Goal: Task Accomplishment & Management: Manage account settings

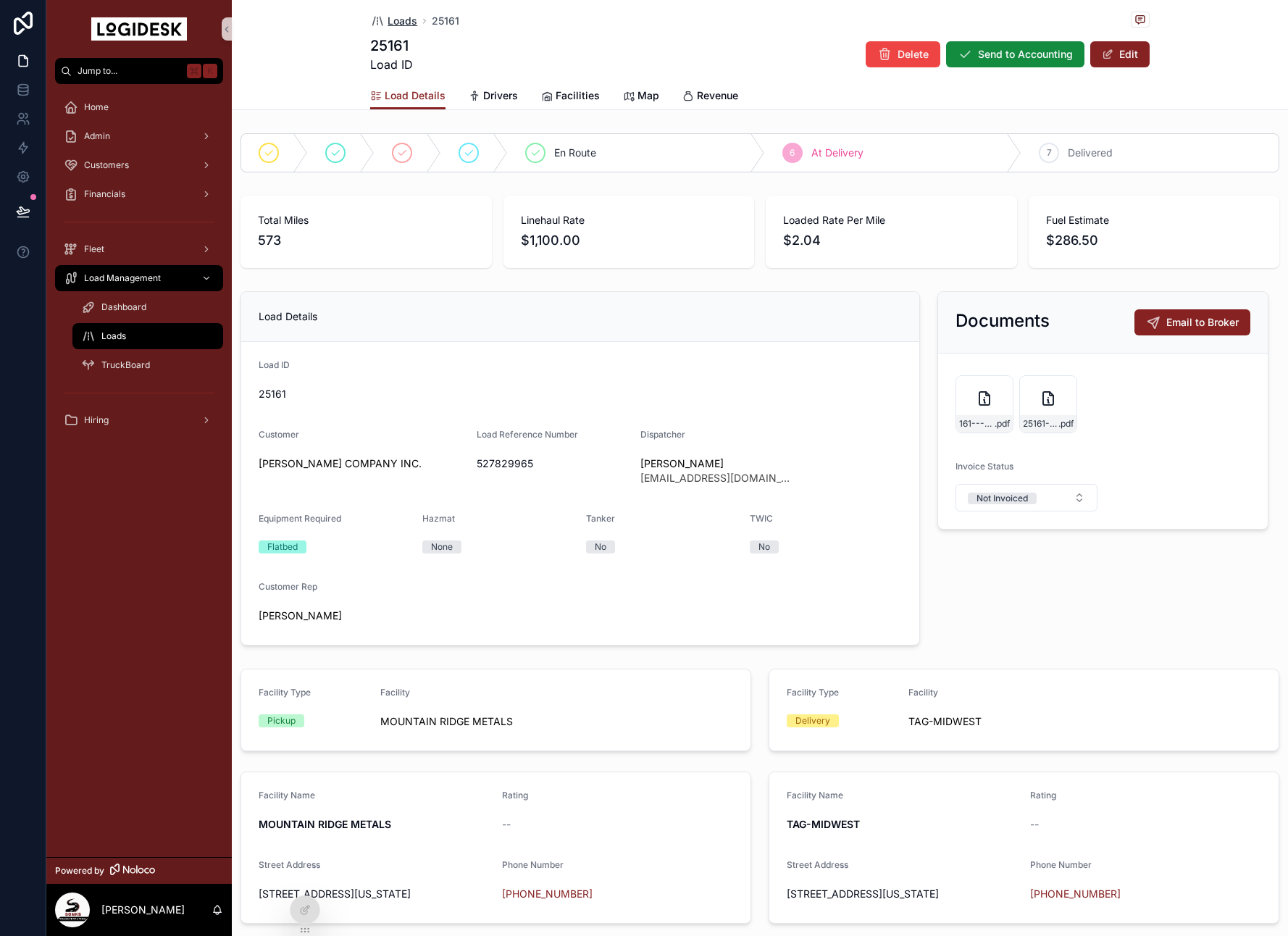
click at [404, 21] on span "Loads" at bounding box center [402, 21] width 30 height 15
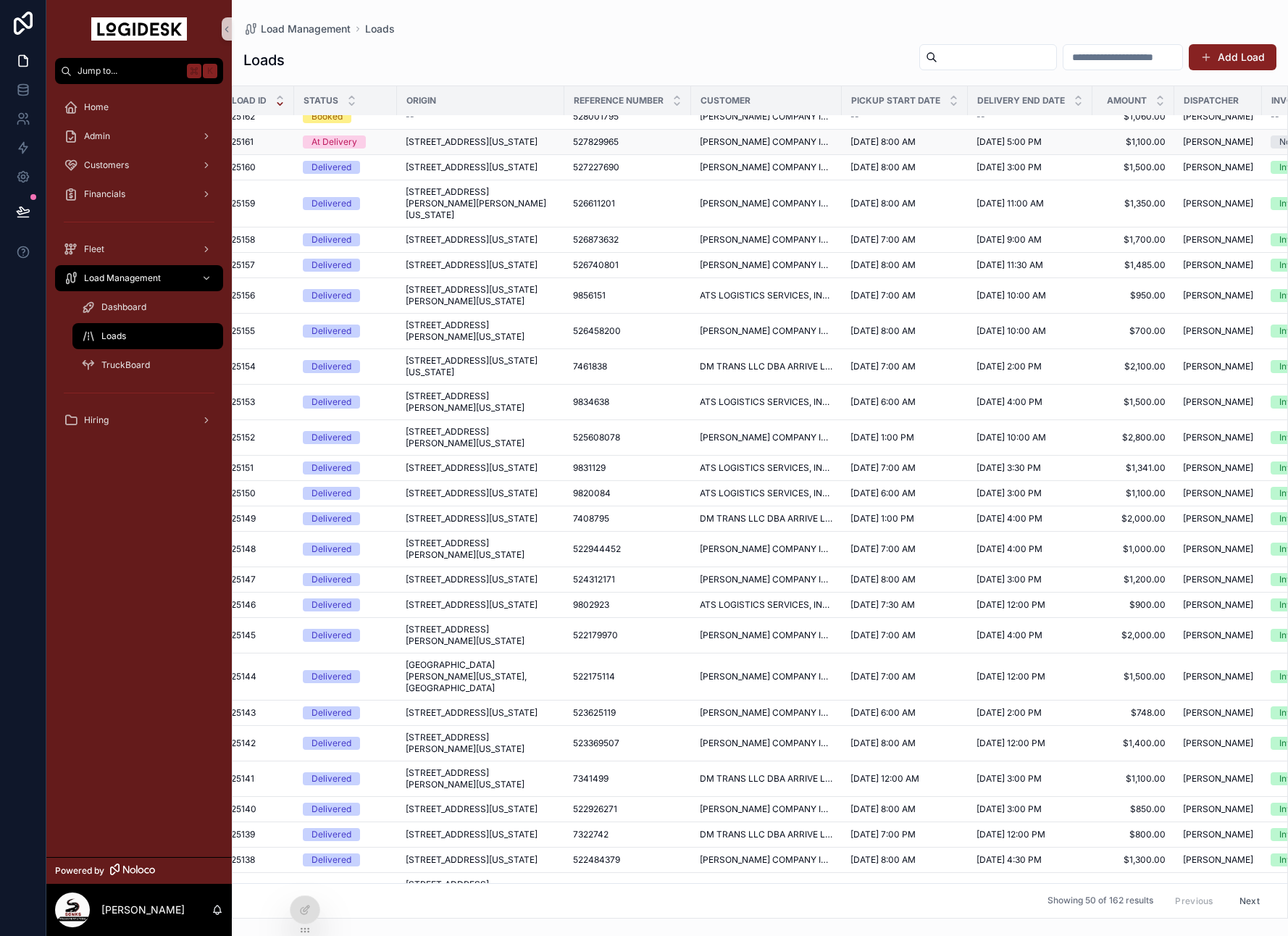
scroll to position [15, 23]
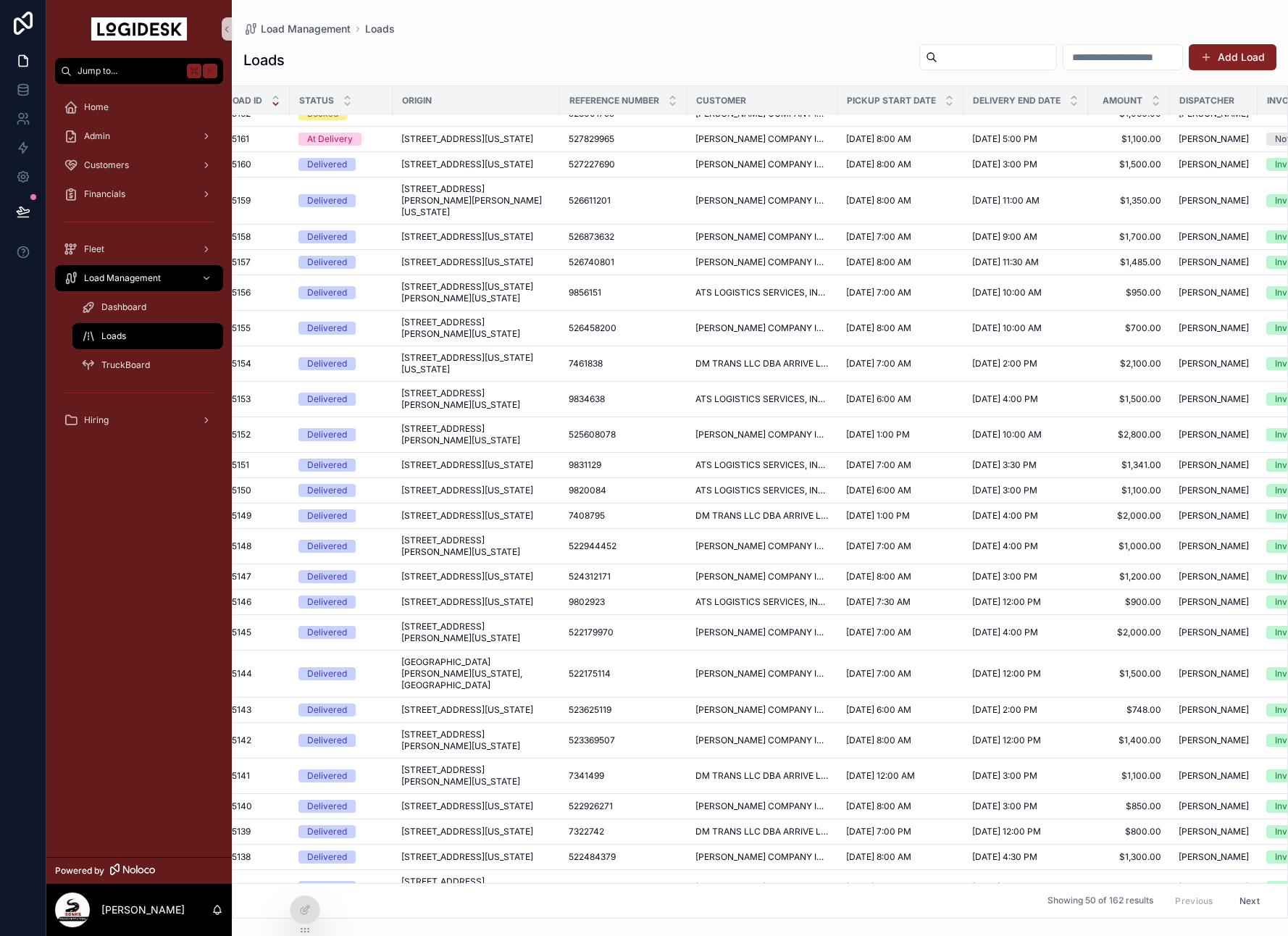
click at [444, 145] on span "[STREET_ADDRESS][US_STATE]" at bounding box center [467, 139] width 132 height 12
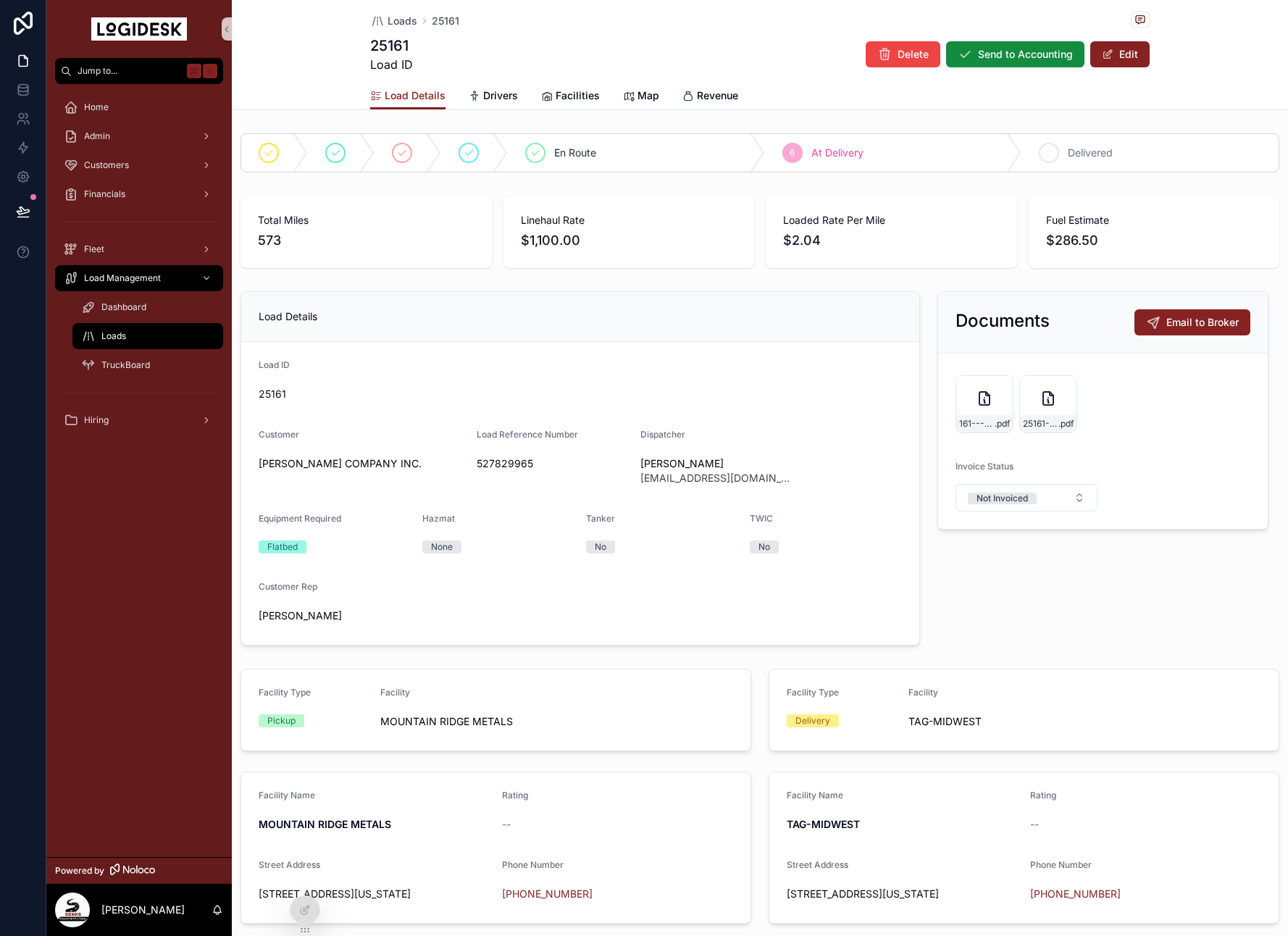
click at [1115, 146] on div "7 Delivered" at bounding box center [1150, 153] width 257 height 38
click at [415, 15] on span "Loads" at bounding box center [402, 21] width 30 height 15
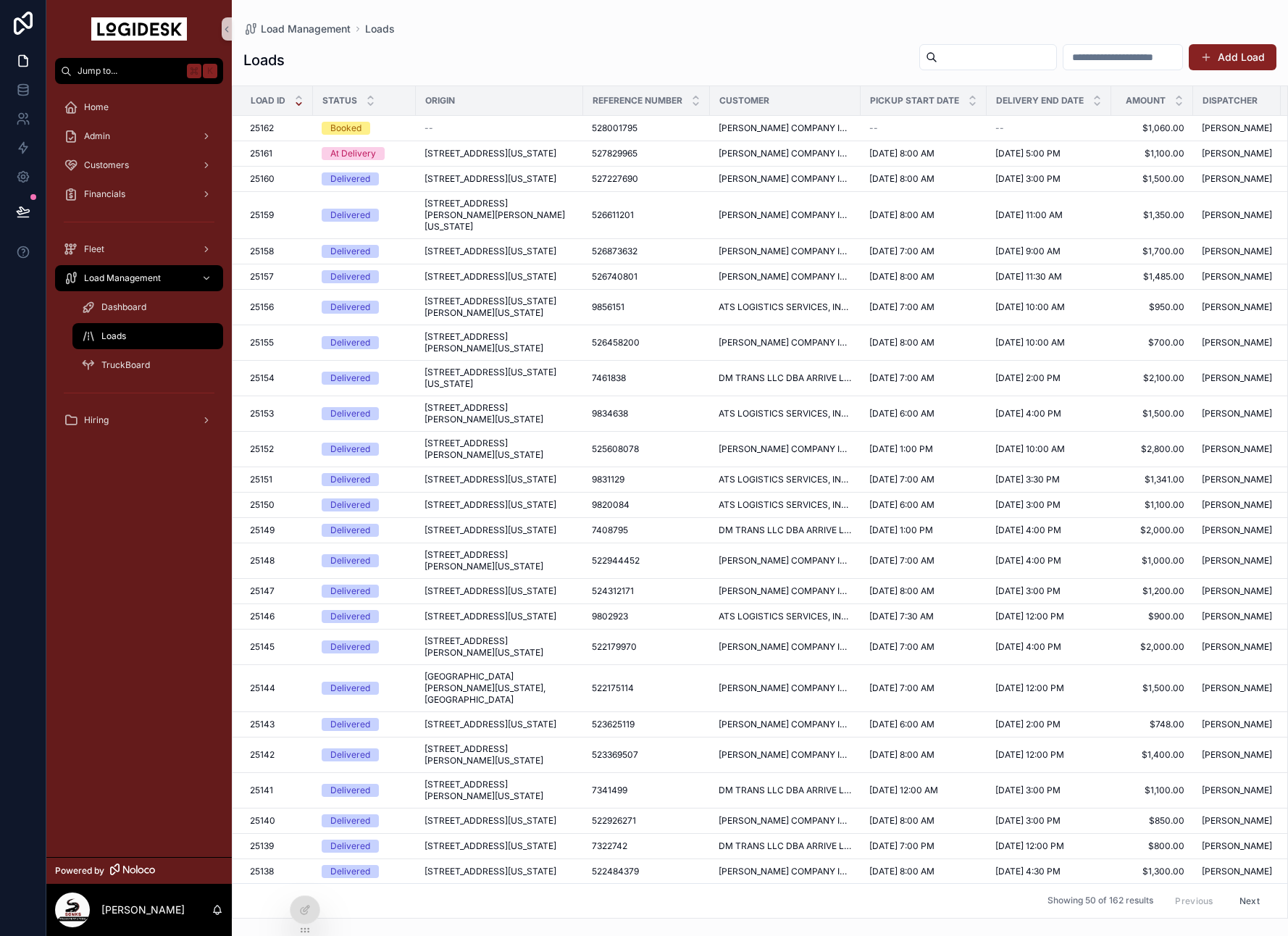
click at [390, 130] on div "Booked" at bounding box center [364, 128] width 85 height 13
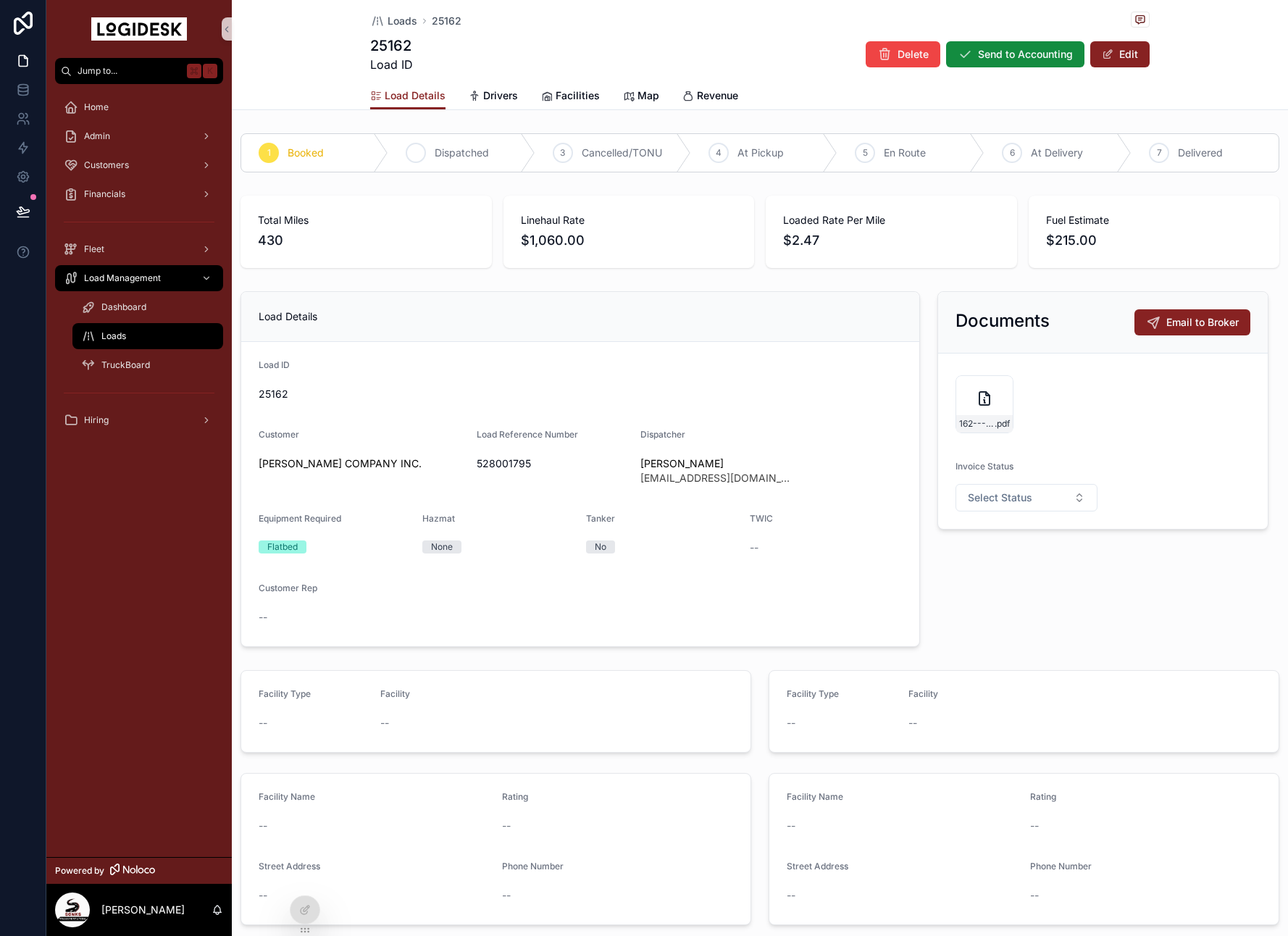
click at [435, 150] on span "Dispatched" at bounding box center [462, 153] width 55 height 15
click at [402, 23] on span "Loads" at bounding box center [402, 21] width 30 height 15
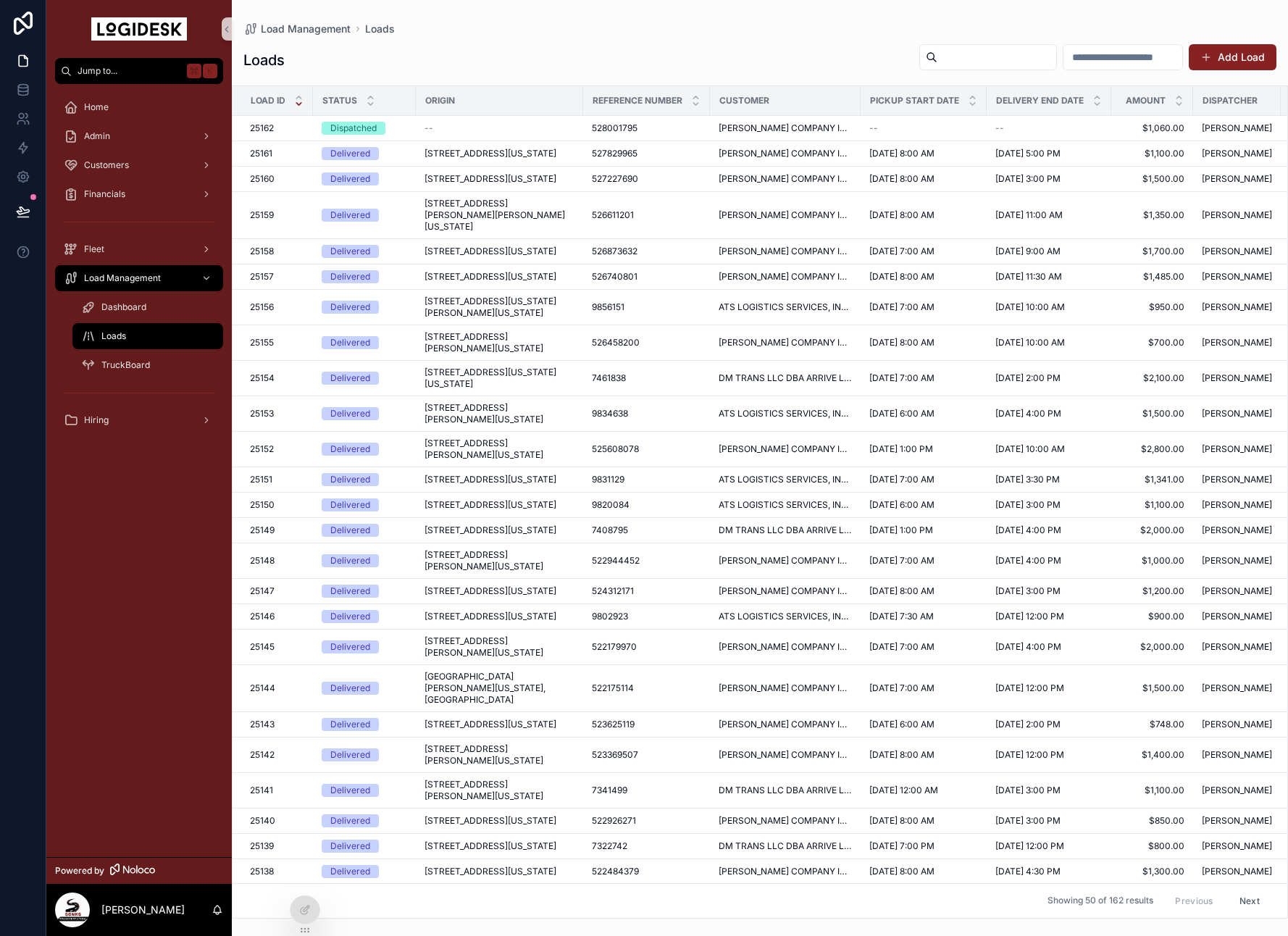
click at [460, 155] on span "[STREET_ADDRESS][US_STATE]" at bounding box center [490, 154] width 132 height 12
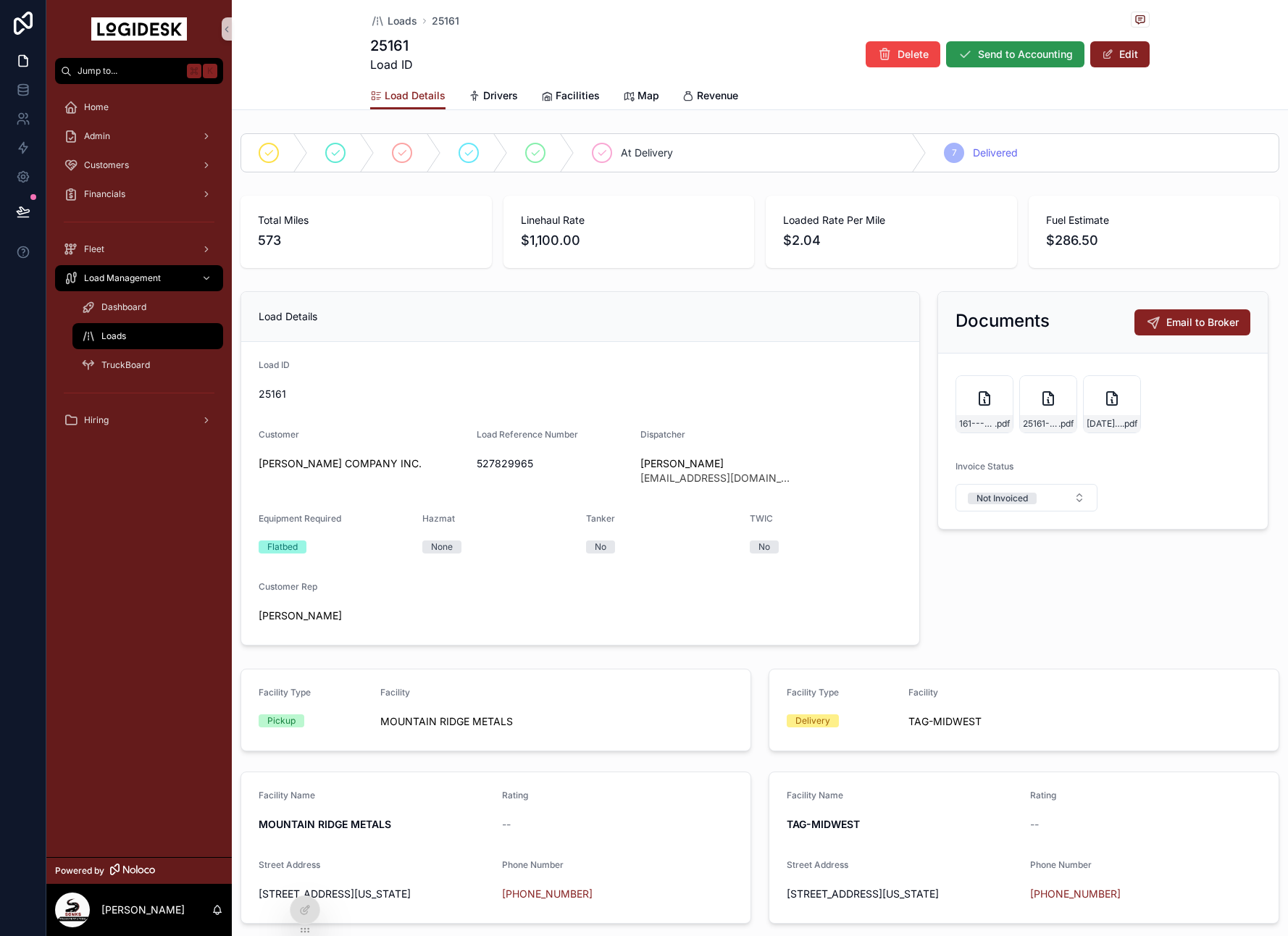
click at [1044, 63] on button "Send to Accounting" at bounding box center [1016, 55] width 138 height 26
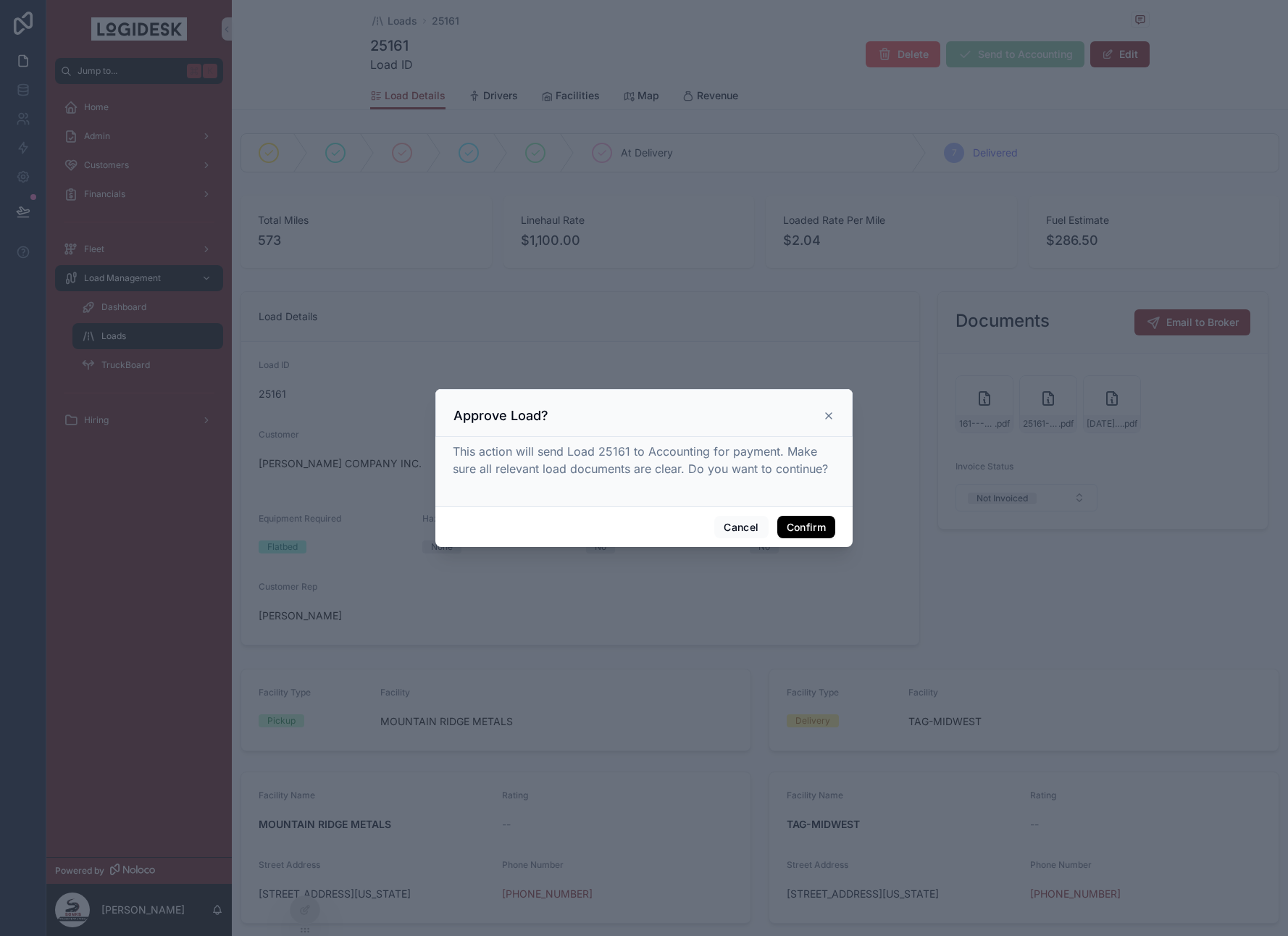
click at [817, 524] on button "Confirm" at bounding box center [806, 527] width 58 height 23
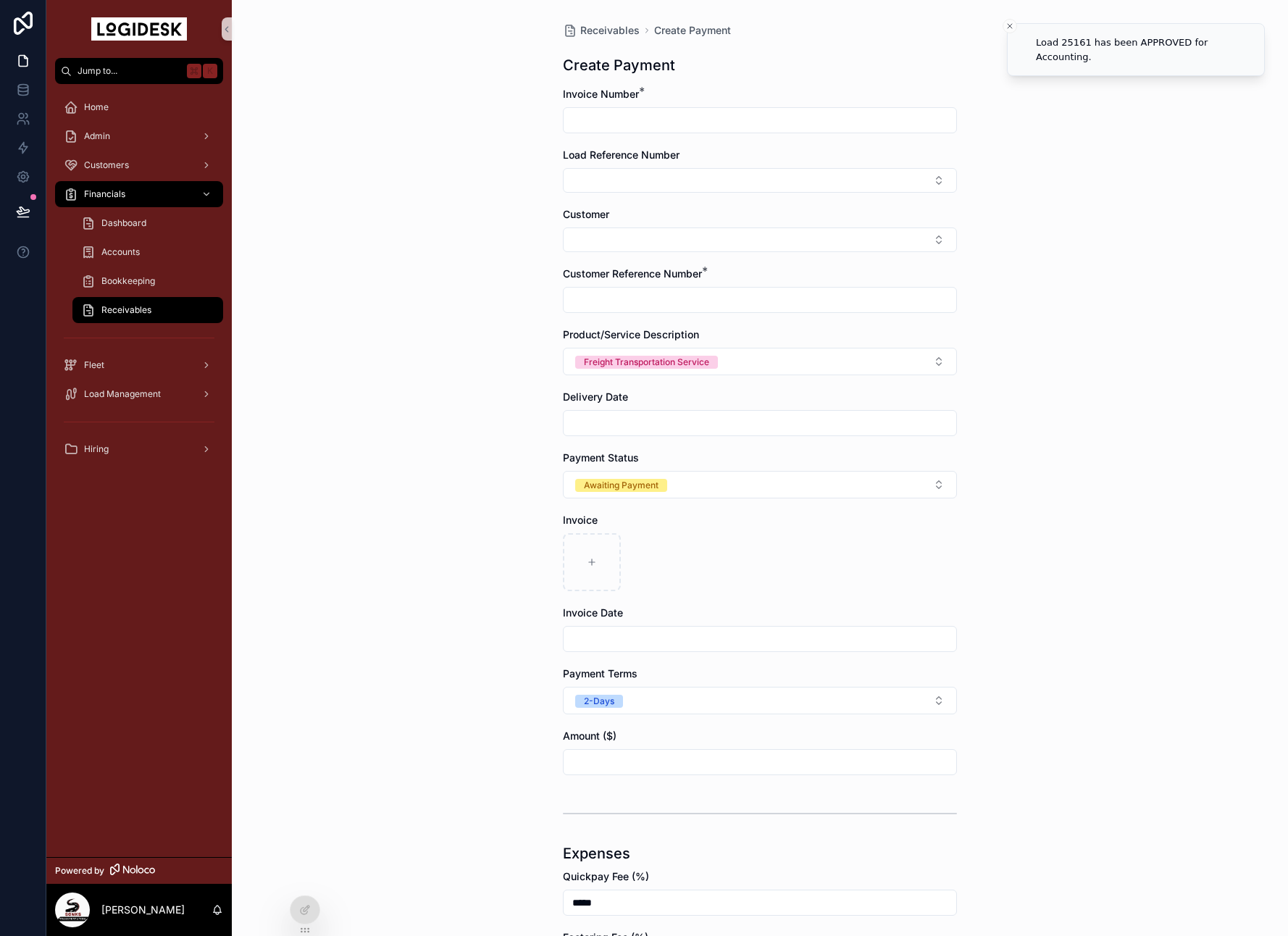
click at [620, 120] on input "scrollable content" at bounding box center [760, 120] width 393 height 20
type input "*****"
click at [607, 168] on button "Select Button" at bounding box center [760, 180] width 394 height 25
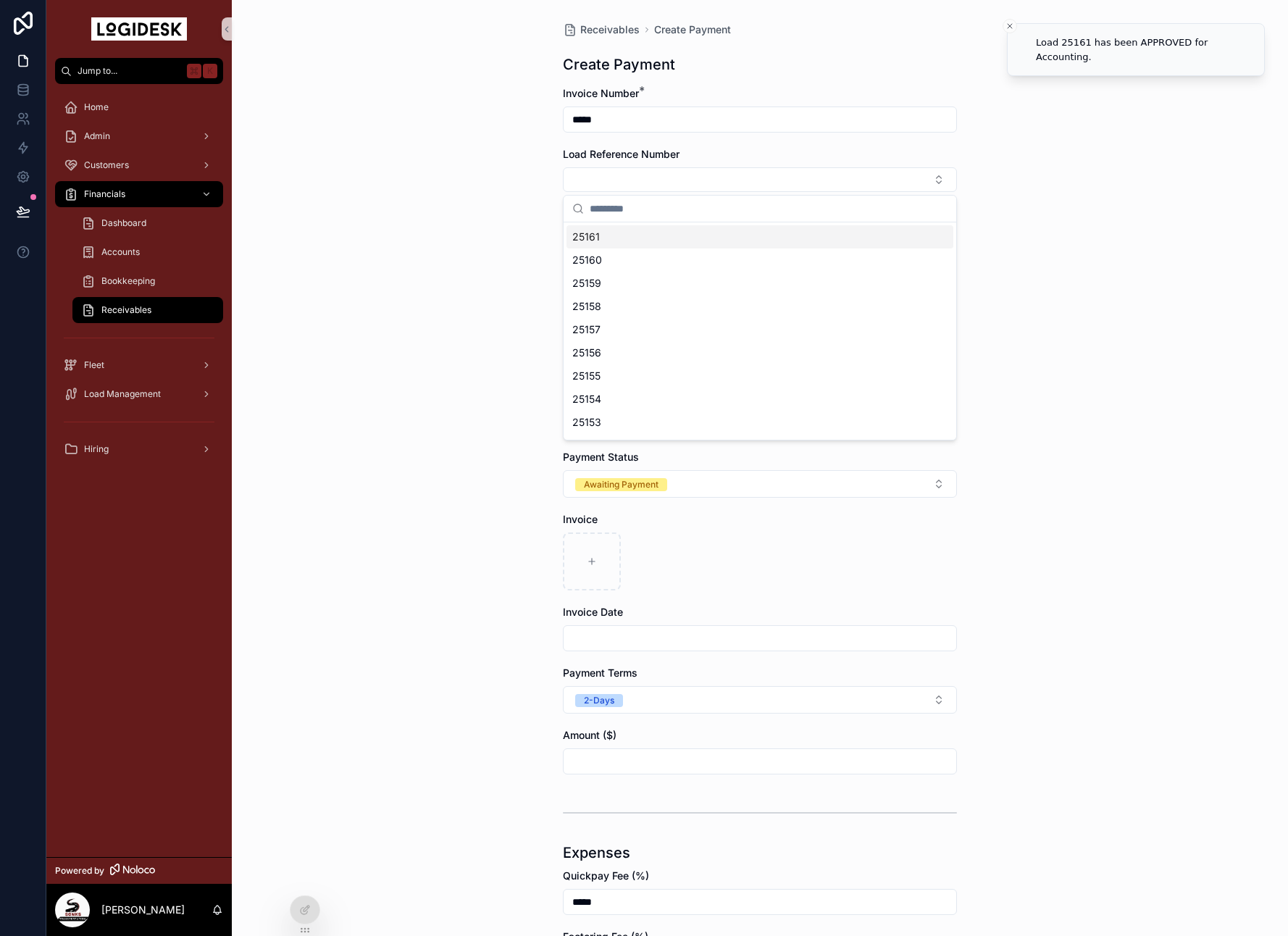
click at [619, 231] on div "25161" at bounding box center [760, 237] width 387 height 23
type input "*********"
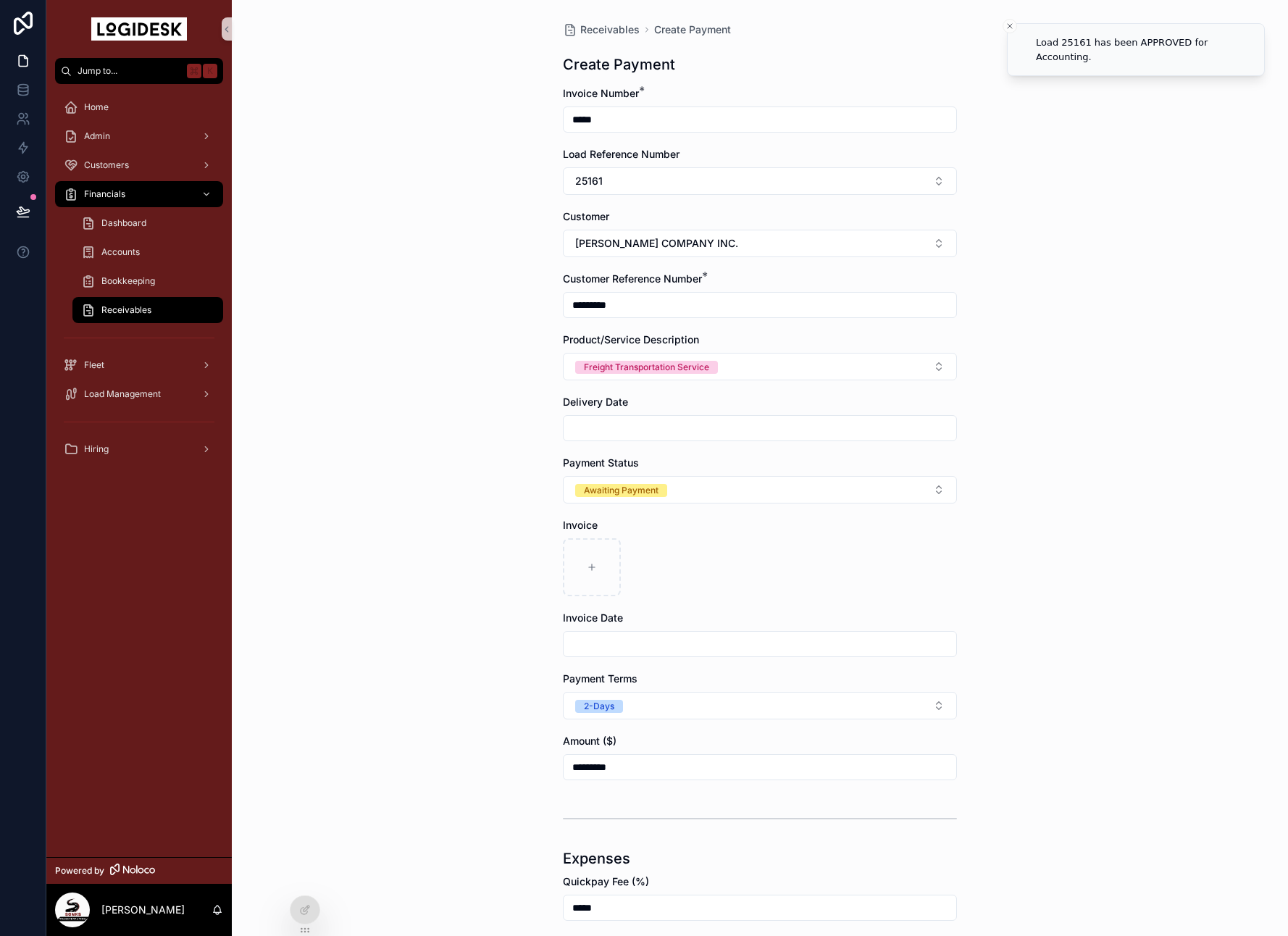
click at [652, 422] on input "scrollable content" at bounding box center [760, 428] width 393 height 20
drag, startPoint x: 758, startPoint y: 464, endPoint x: 622, endPoint y: 477, distance: 136.6
click at [758, 464] on button "[DATE]" at bounding box center [760, 465] width 58 height 26
type input "*********"
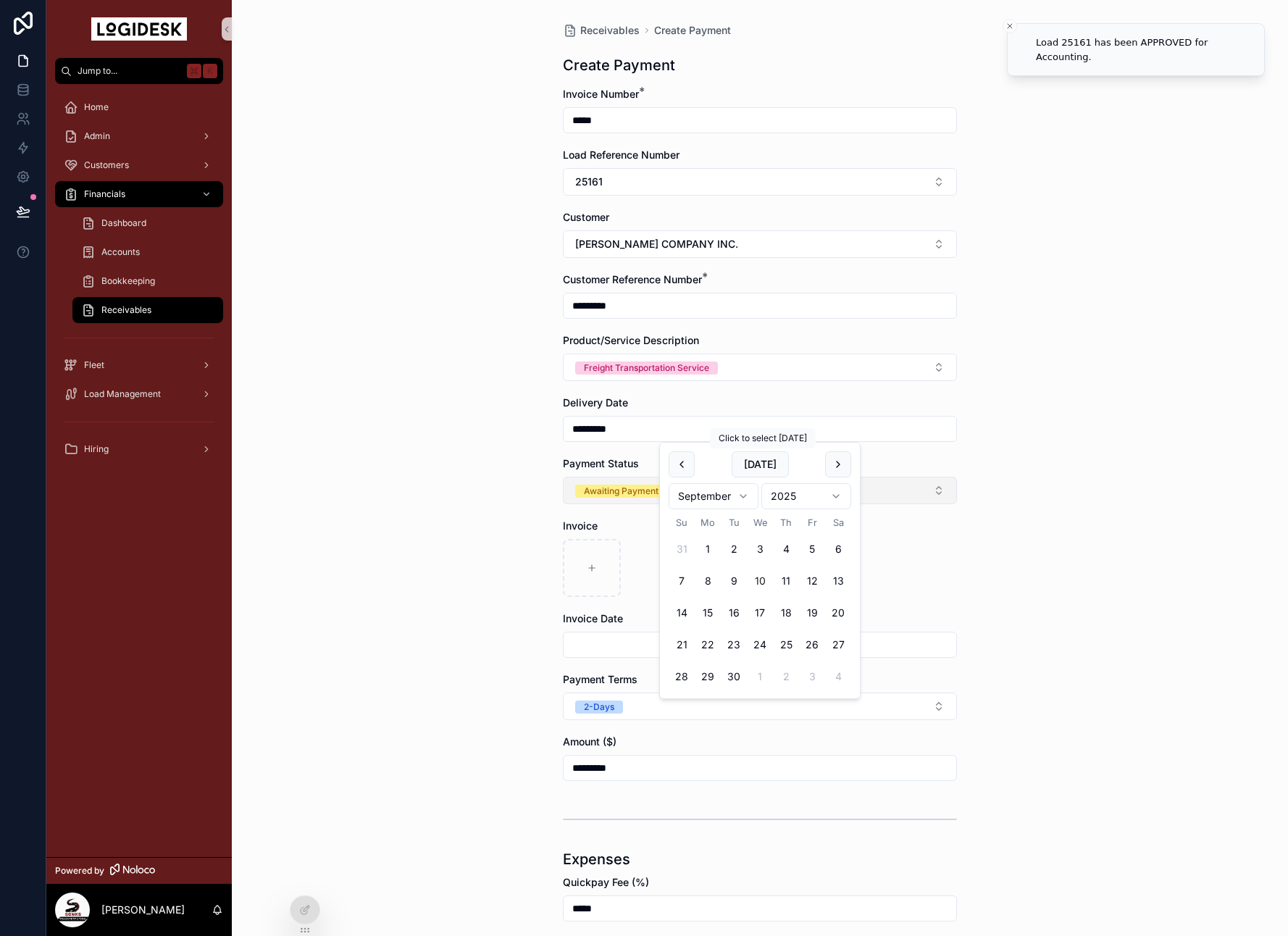
type input "*********"
click at [600, 559] on div "scrollable content" at bounding box center [592, 568] width 58 height 58
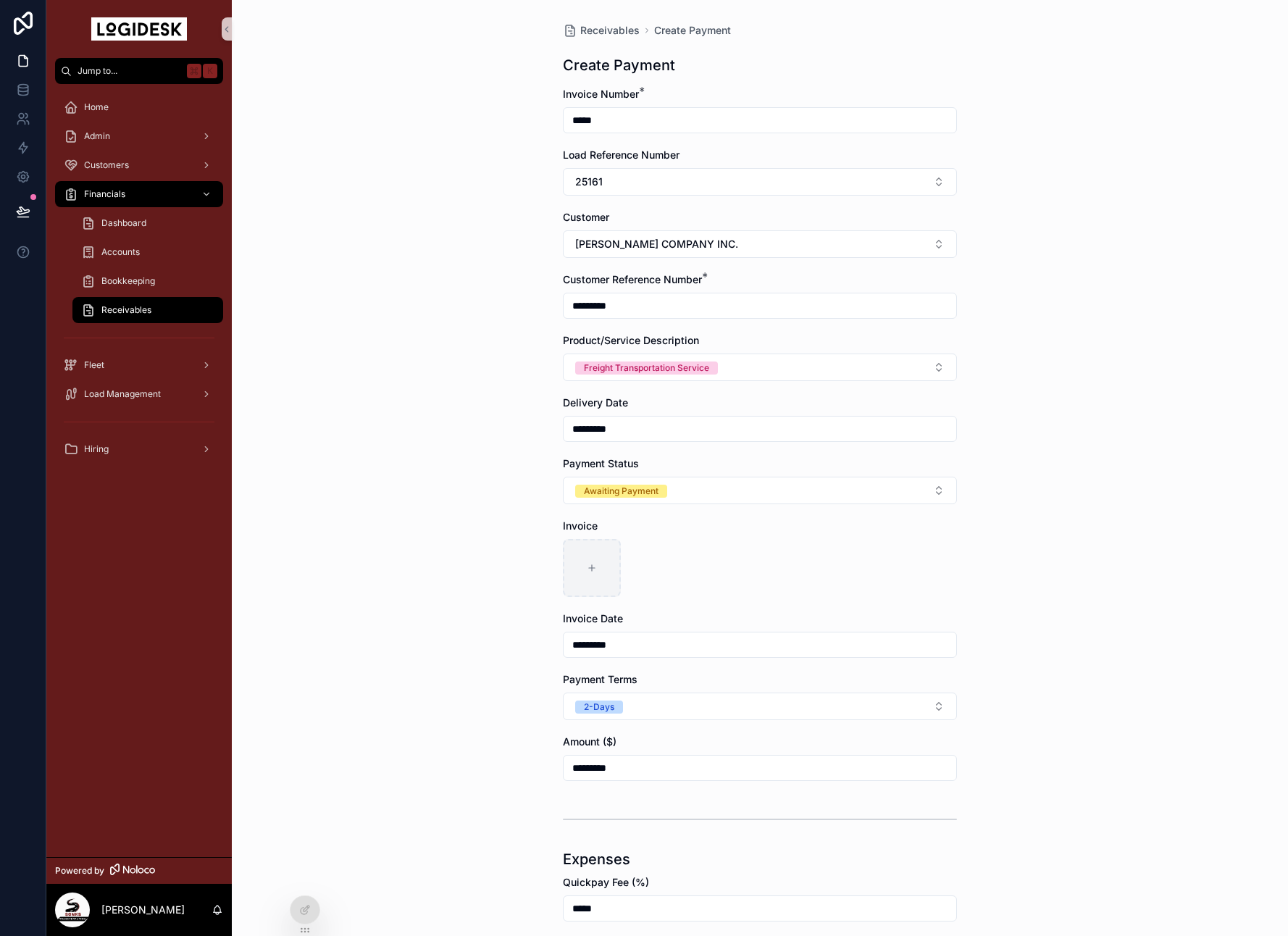
type input "**********"
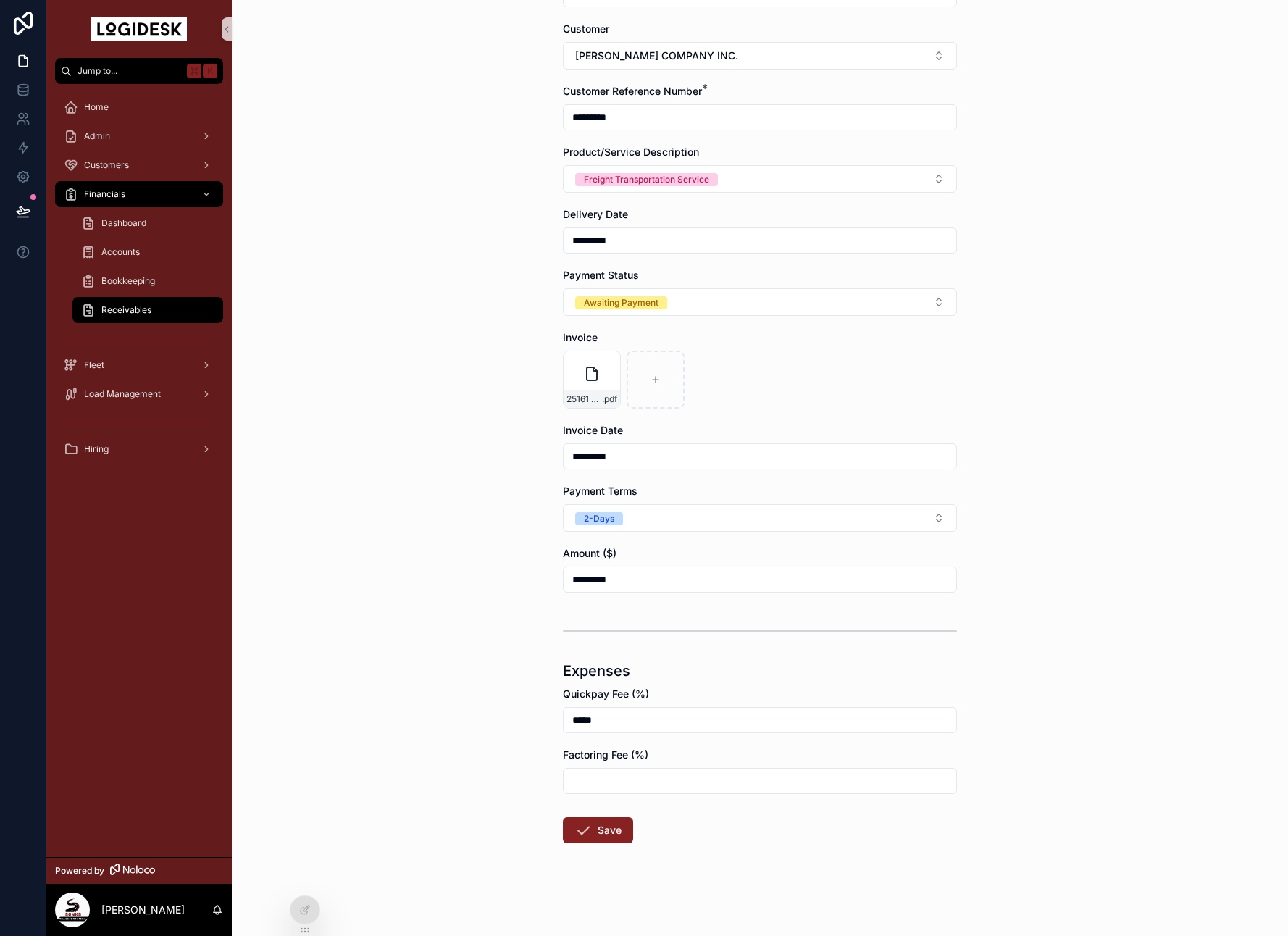
drag, startPoint x: 632, startPoint y: 723, endPoint x: 519, endPoint y: 709, distance: 113.9
click at [528, 712] on div "Receivables Create Payment Create Payment Invoice Number * ***** Load Reference…" at bounding box center [760, 279] width 1056 height 936
type input "*****"
click at [608, 817] on button "Save" at bounding box center [598, 830] width 70 height 26
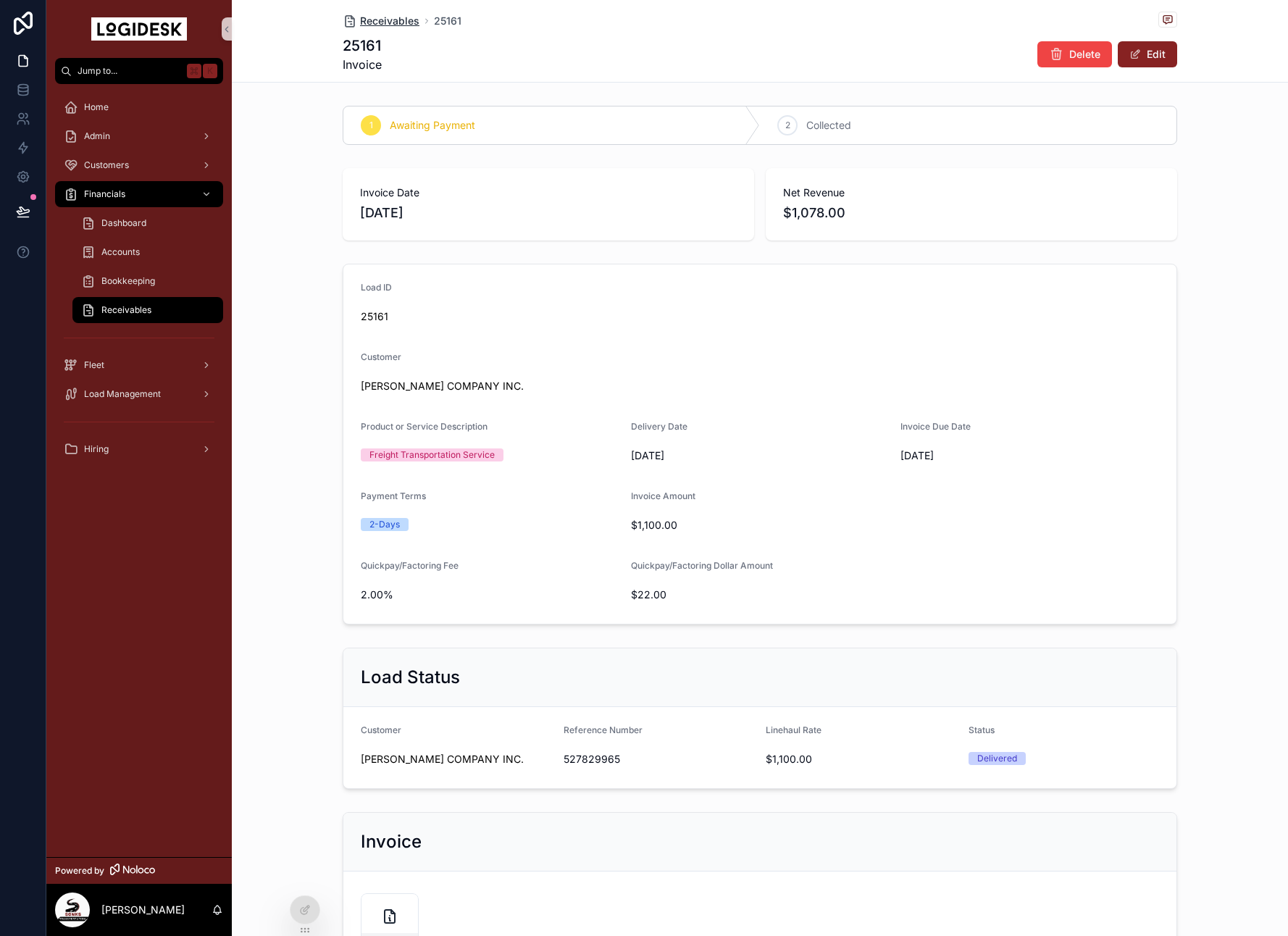
click at [364, 20] on span "Receivables" at bounding box center [390, 21] width 60 height 15
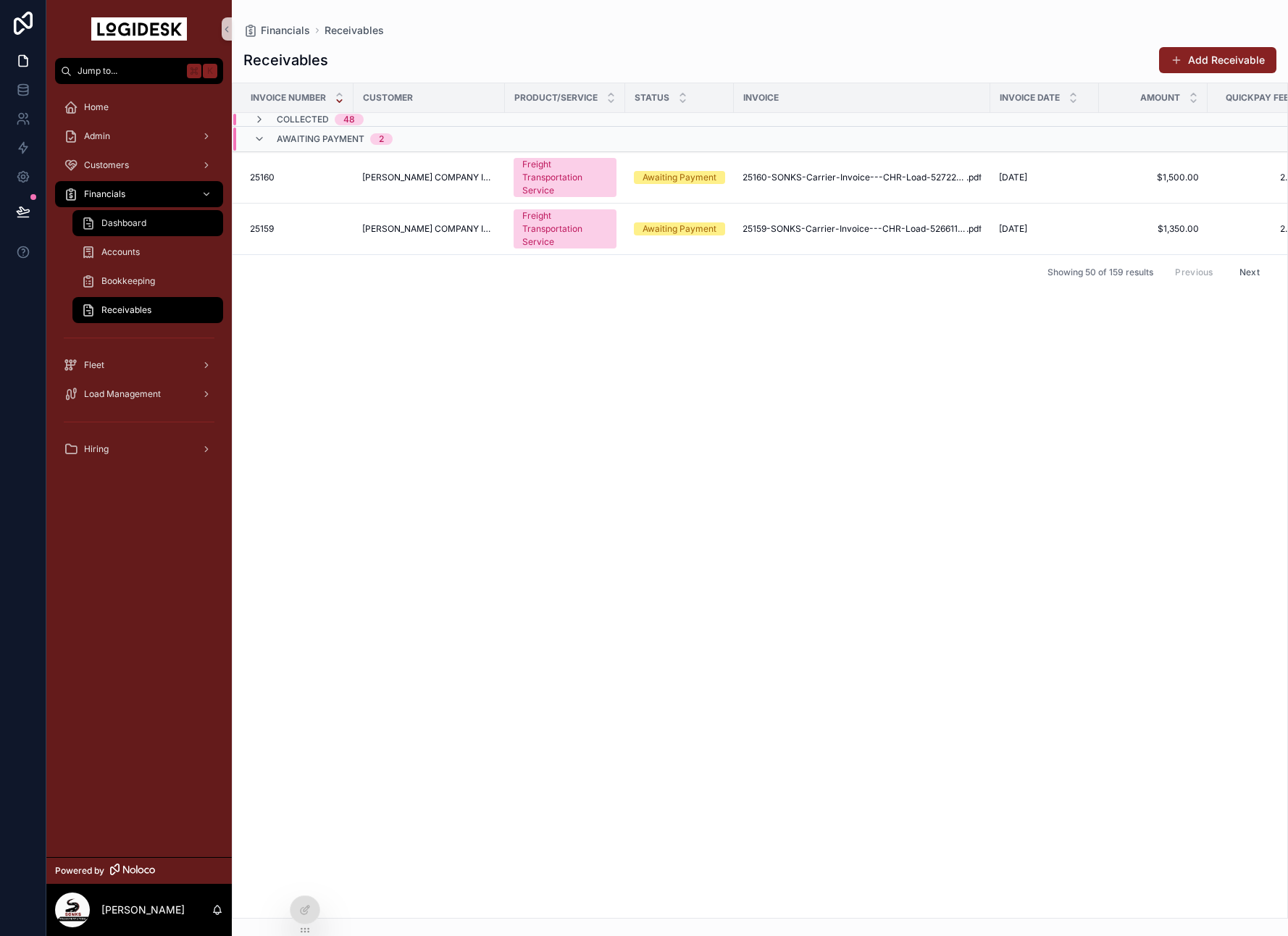
click at [119, 213] on div "Dashboard" at bounding box center [147, 223] width 133 height 23
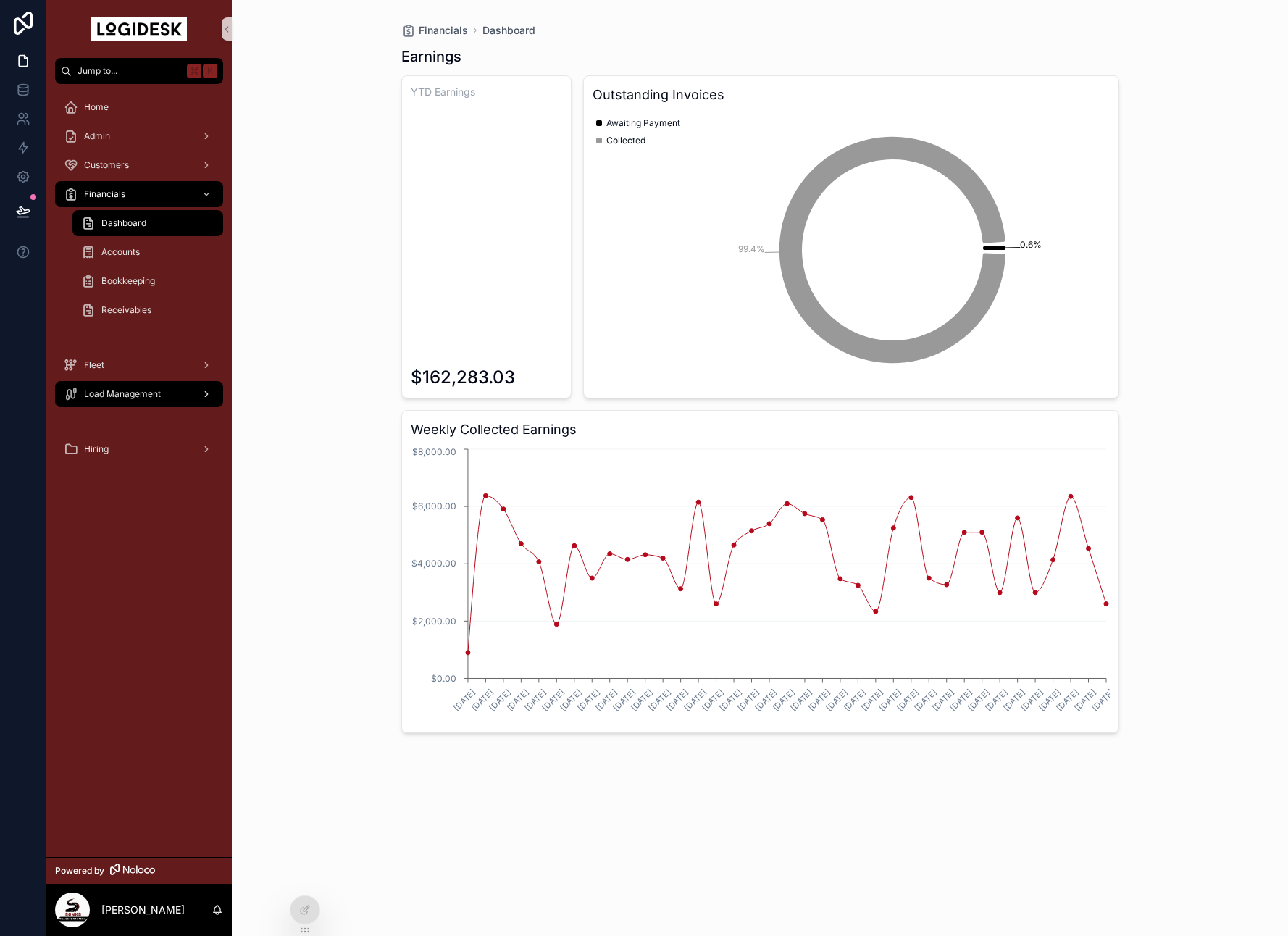
click at [142, 388] on span "Load Management" at bounding box center [122, 394] width 76 height 12
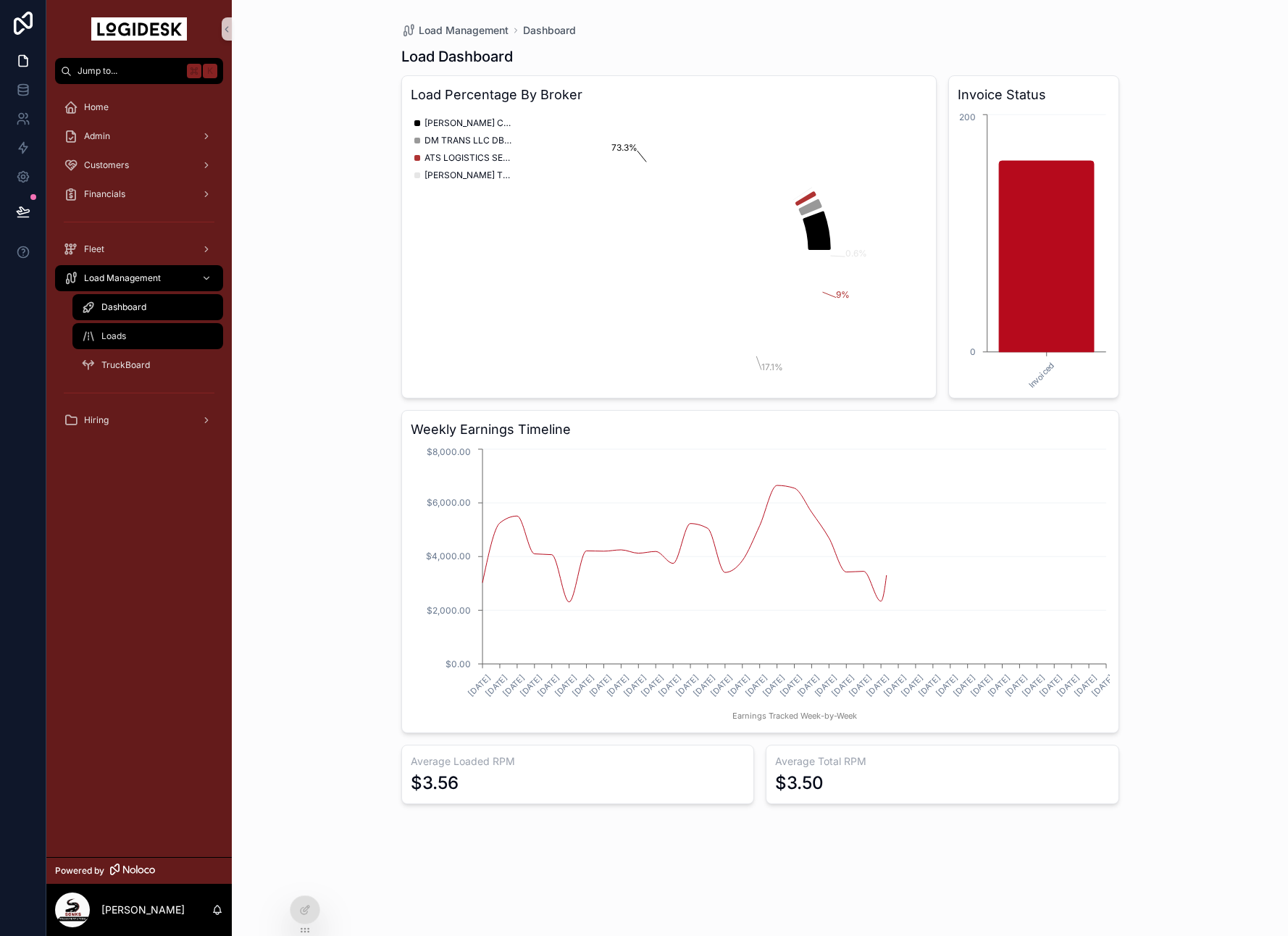
click at [140, 339] on div "Loads" at bounding box center [147, 336] width 133 height 23
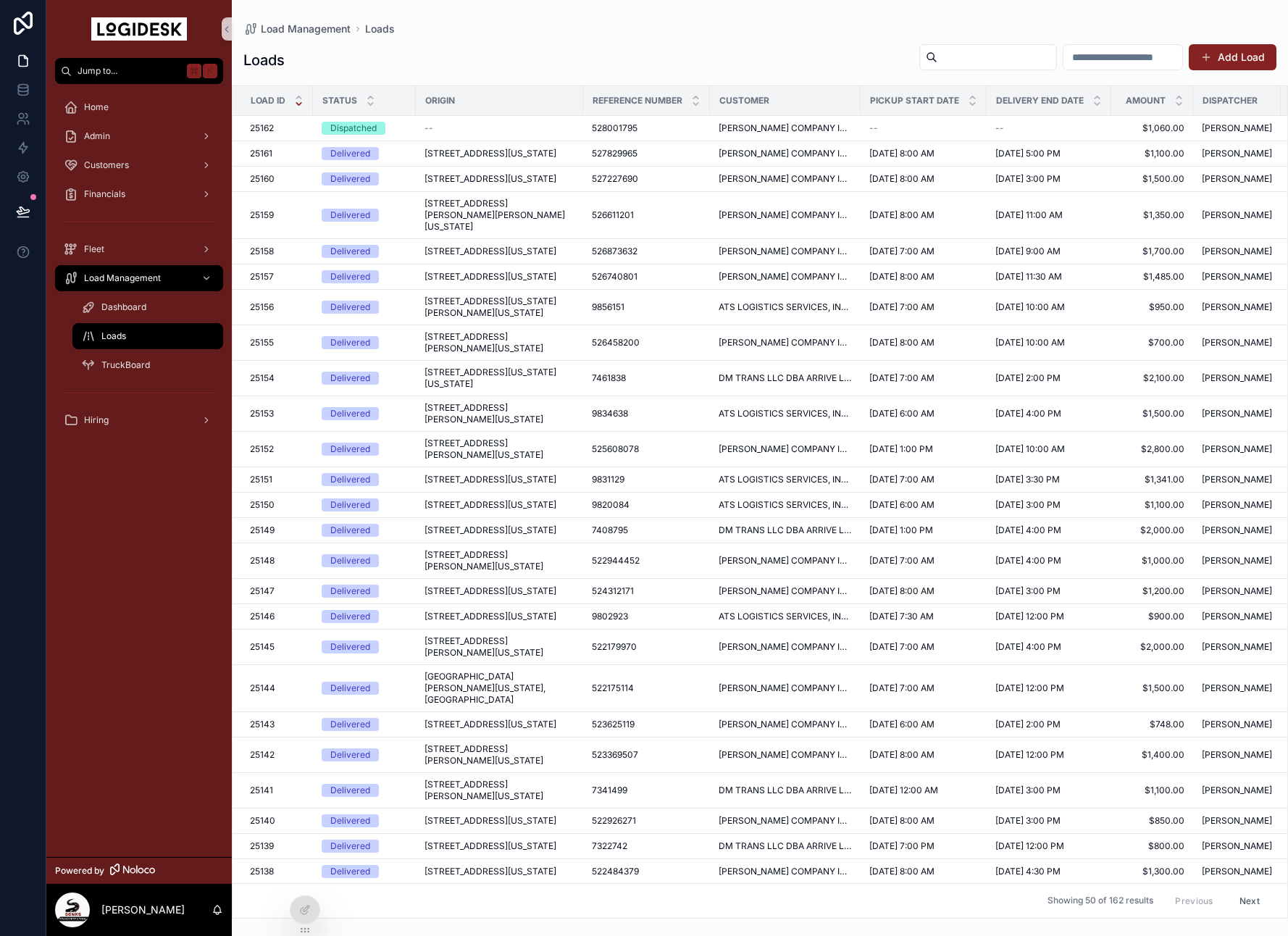
click at [619, 129] on span "528001795" at bounding box center [614, 128] width 46 height 12
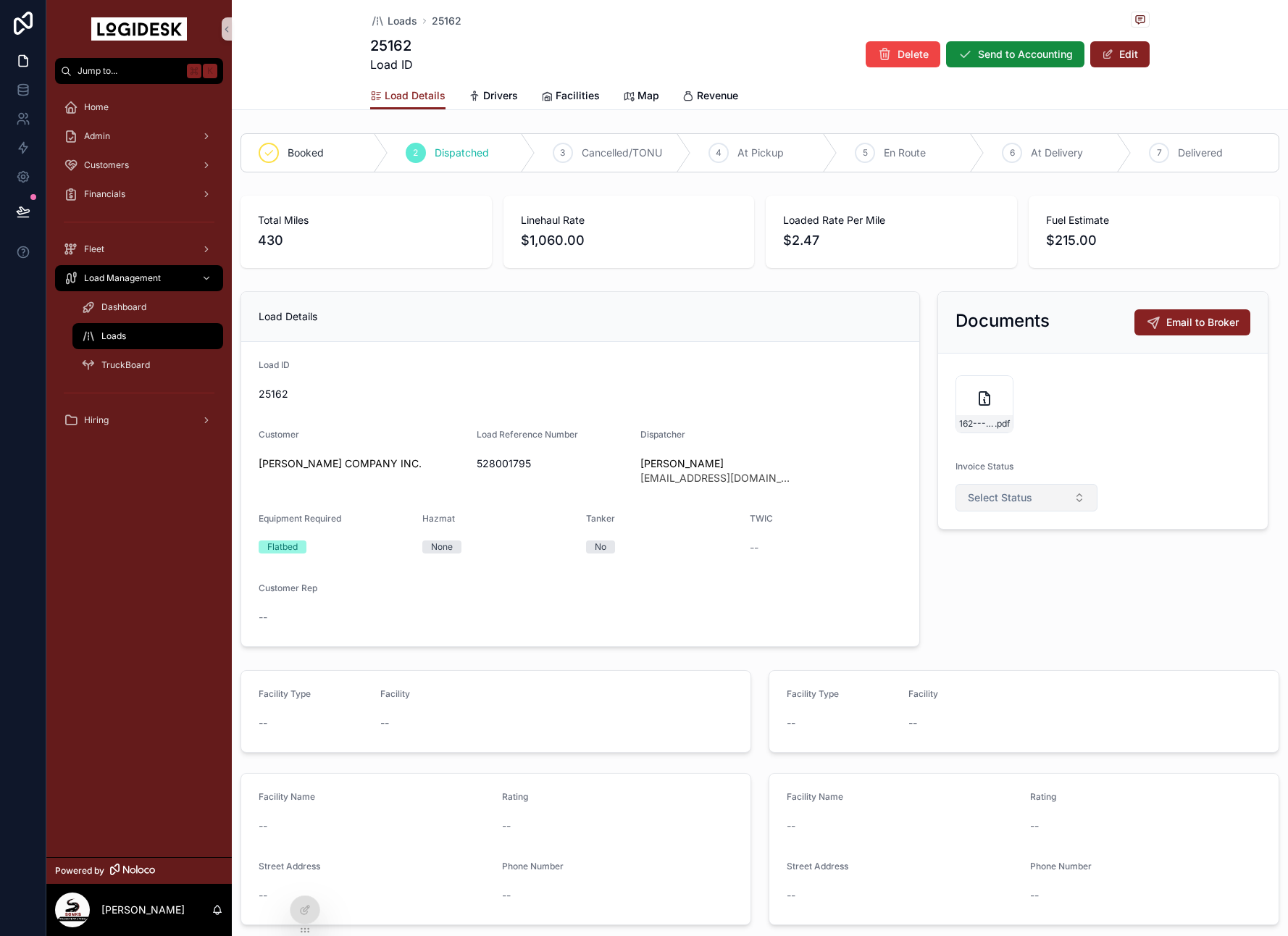
click at [1065, 509] on button "Select Status" at bounding box center [1026, 498] width 142 height 28
drag, startPoint x: 1025, startPoint y: 552, endPoint x: 1038, endPoint y: 501, distance: 52.6
click at [1025, 552] on div "Not Invoiced" at bounding box center [1026, 555] width 174 height 20
click at [396, 23] on span "Loads" at bounding box center [402, 21] width 30 height 15
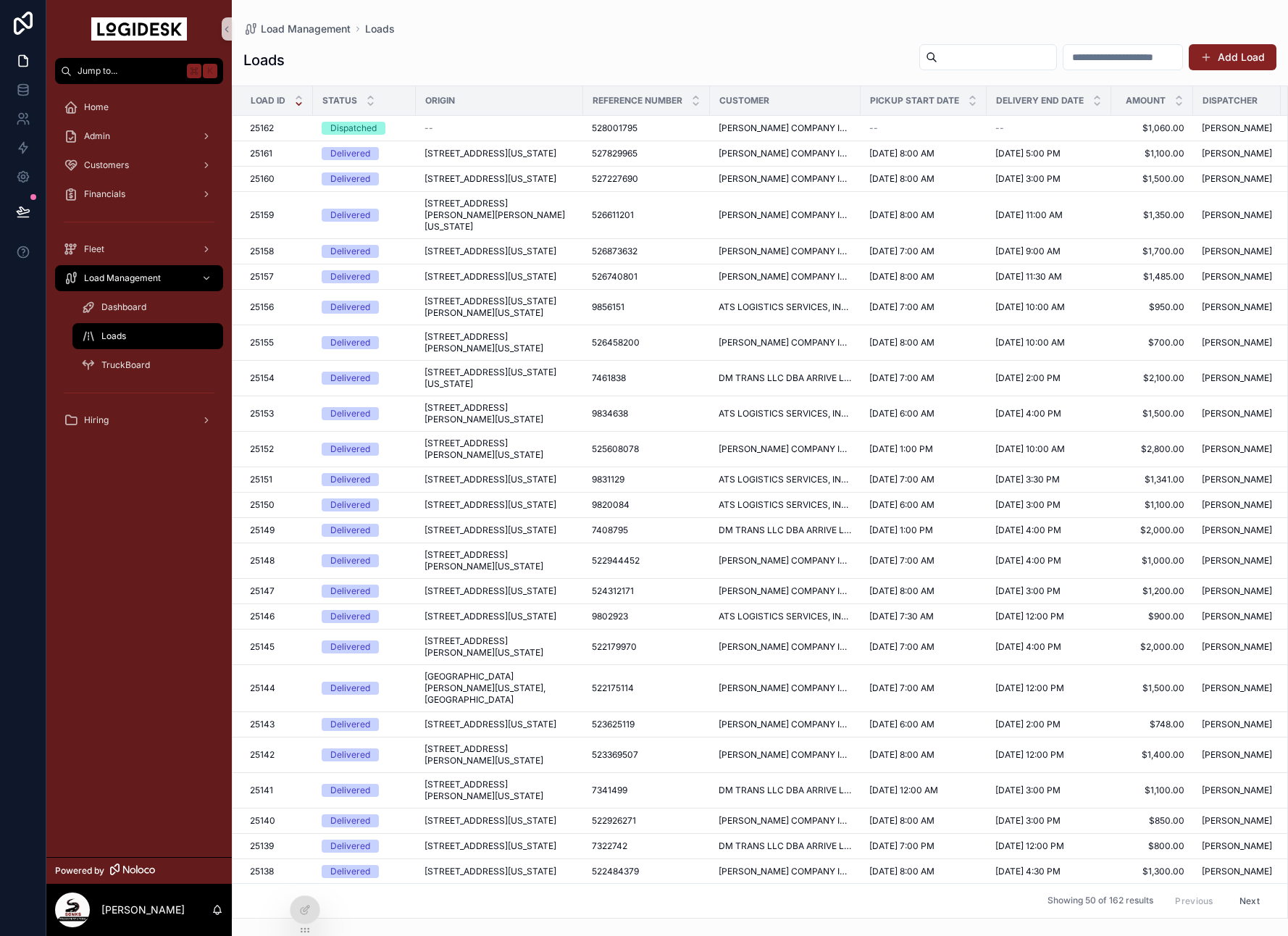
click at [449, 160] on span "[STREET_ADDRESS][US_STATE]" at bounding box center [490, 154] width 132 height 12
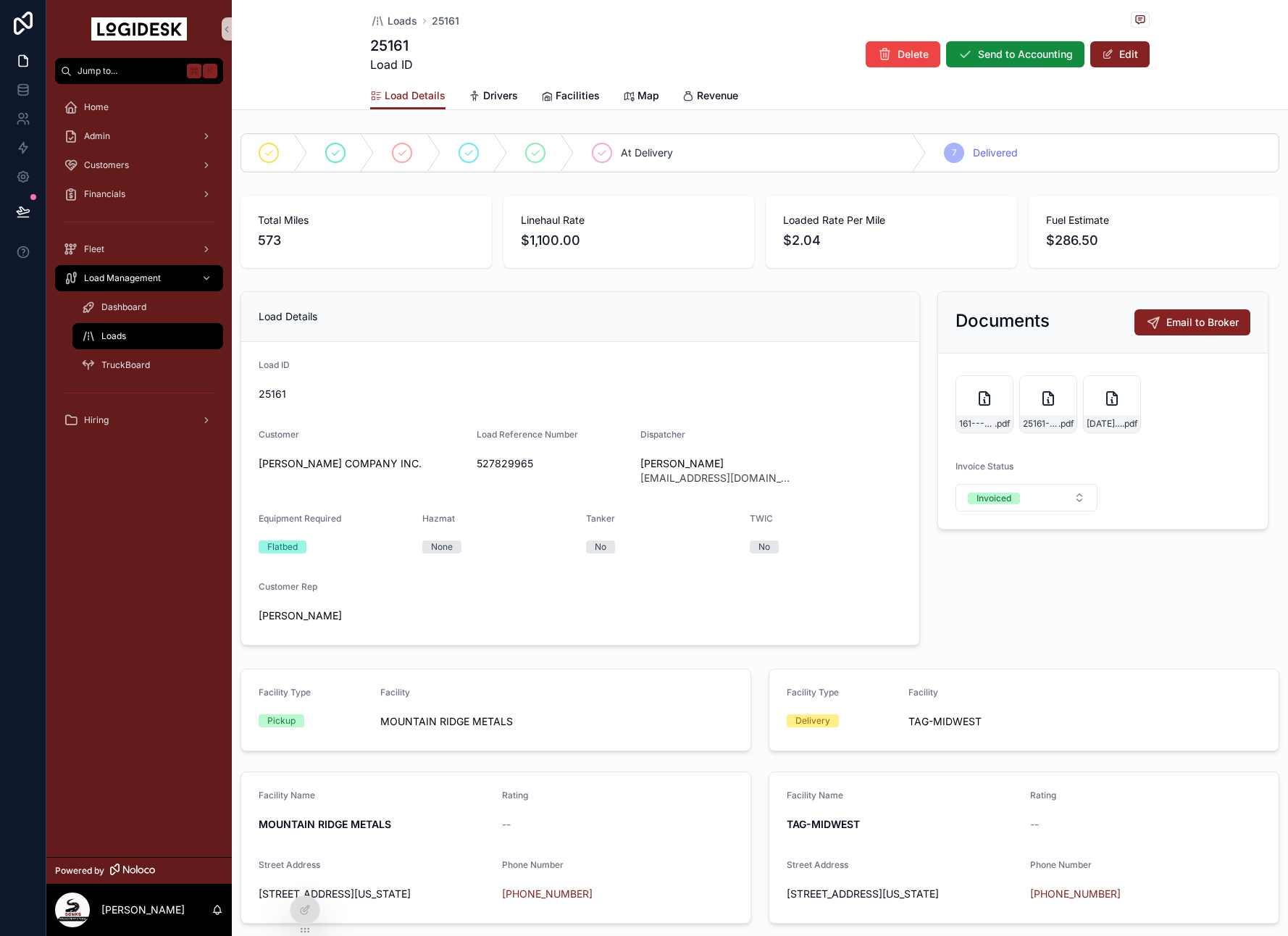
click at [898, 118] on div "Loads 25161 25161 Load ID Delete Send to Accounting Edit Load Details Load Deta…" at bounding box center [760, 871] width 1056 height 1743
